Goal: Find specific page/section: Find specific page/section

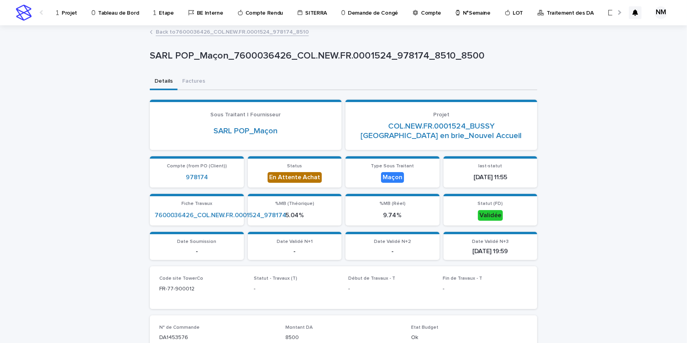
click at [63, 16] on link "Projet" at bounding box center [67, 12] width 25 height 24
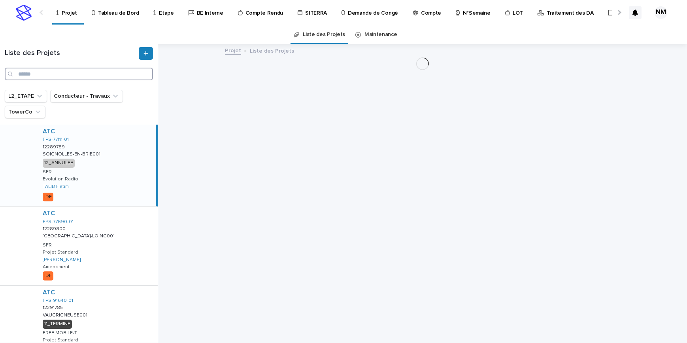
click at [34, 73] on input "Search" at bounding box center [79, 74] width 148 height 13
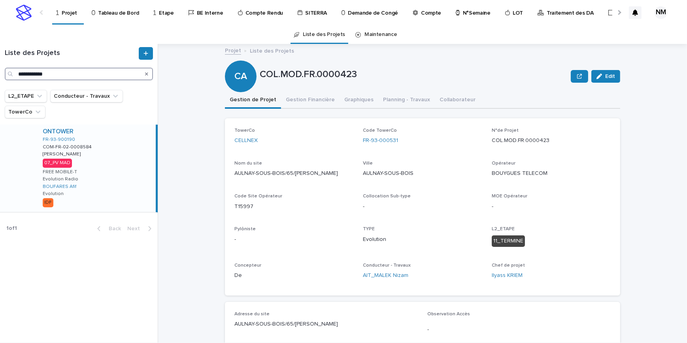
type input "**********"
drag, startPoint x: 116, startPoint y: 172, endPoint x: 166, endPoint y: 181, distance: 50.1
click at [116, 172] on div "ONTOWER FR-93-900190 COM-FR-02-0008584 COM-FR-02-0008584 [PERSON_NAME] [PERSON_…" at bounding box center [95, 167] width 119 height 87
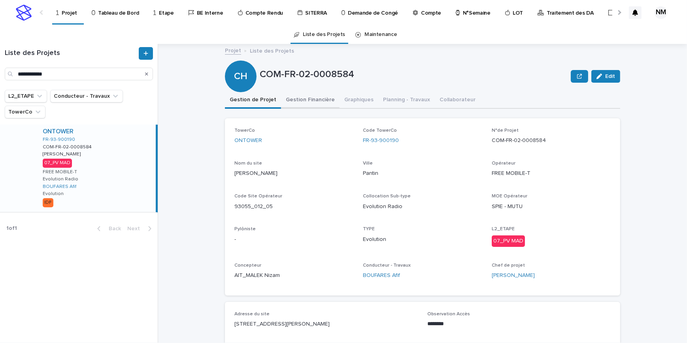
click at [289, 97] on button "Gestion Financière" at bounding box center [310, 100] width 58 height 17
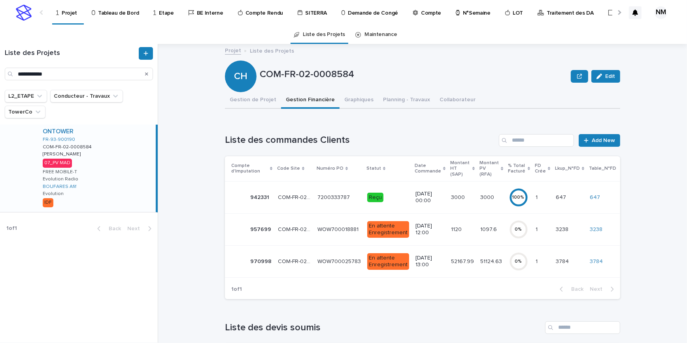
click at [480, 267] on div "51124.63 51124.63" at bounding box center [491, 261] width 22 height 13
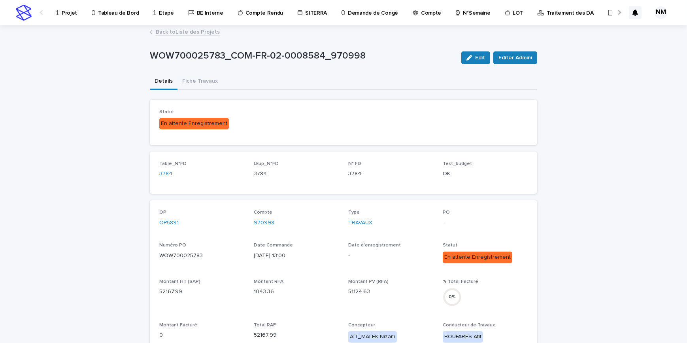
click at [201, 81] on button "Fiche Travaux" at bounding box center [199, 81] width 45 height 17
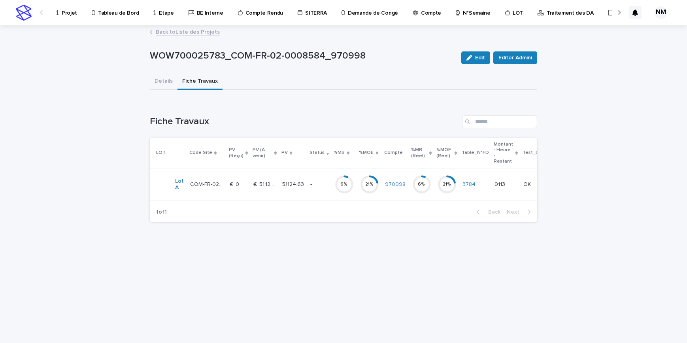
click at [357, 191] on td "21 %" at bounding box center [369, 184] width 25 height 32
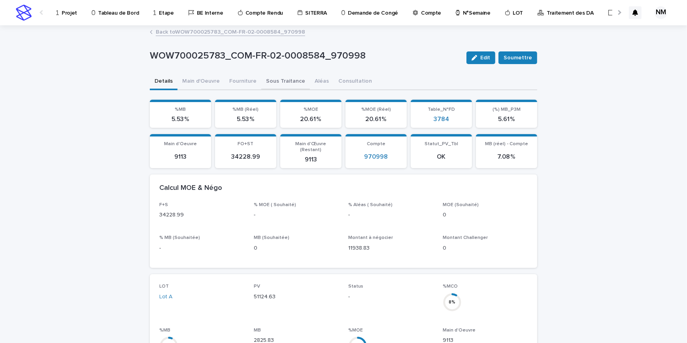
click at [269, 74] on button "Sous Traitance" at bounding box center [285, 81] width 49 height 17
